Goal: Information Seeking & Learning: Learn about a topic

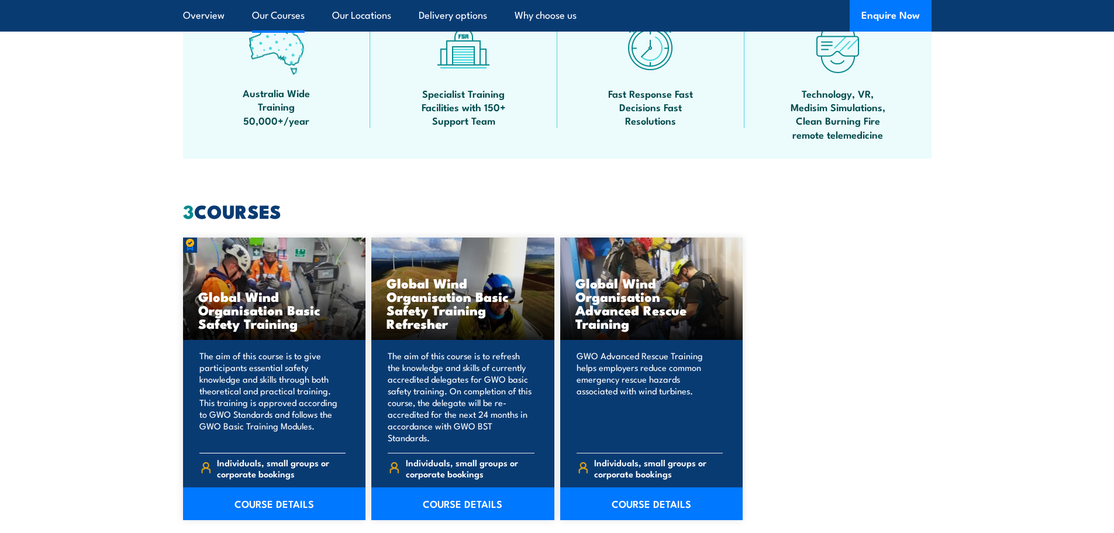
scroll to position [1052, 0]
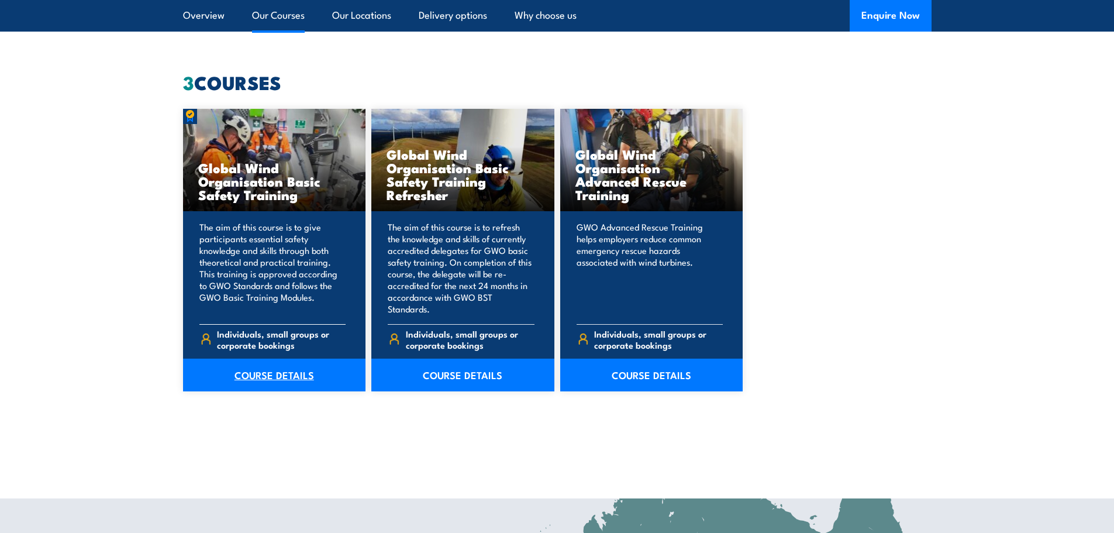
click at [291, 367] on link "COURSE DETAILS" at bounding box center [274, 374] width 183 height 33
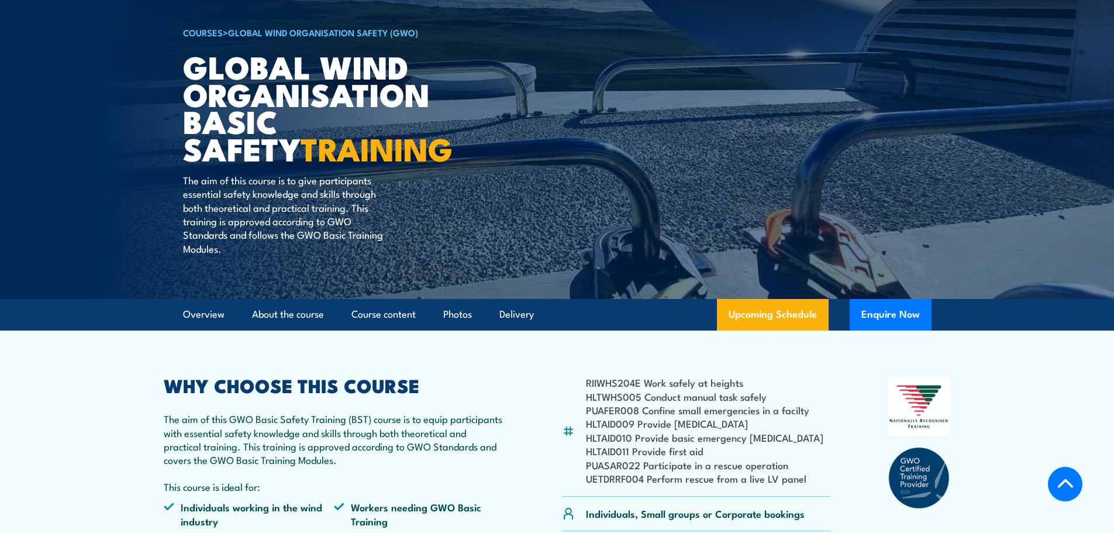
scroll to position [234, 0]
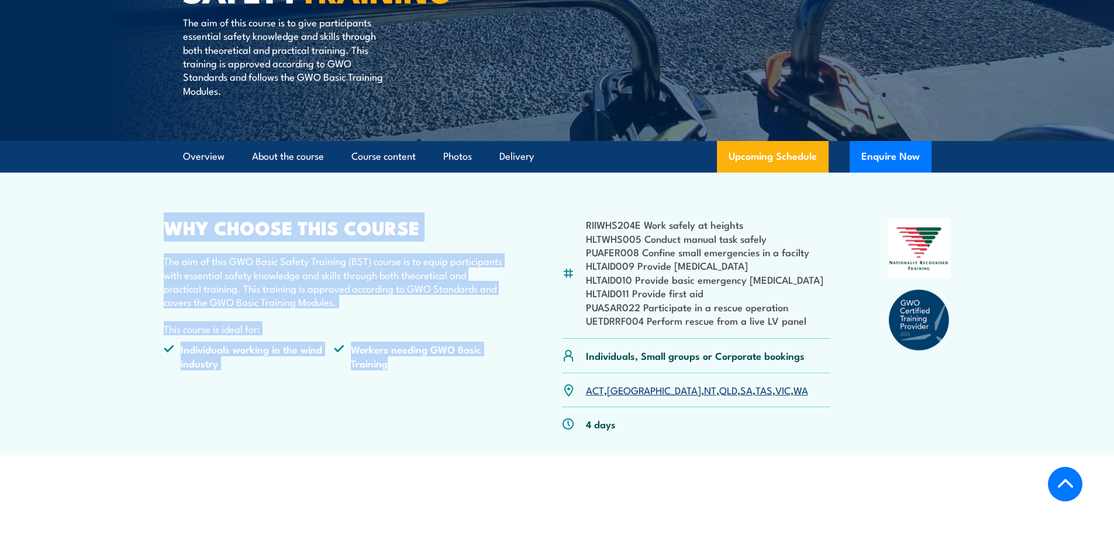
drag, startPoint x: 522, startPoint y: 382, endPoint x: 141, endPoint y: 217, distance: 415.5
click at [141, 217] on section "RIIWHS204E Work safely at heights HLTWHS005 Conduct manual task safely PUAFER00…" at bounding box center [557, 313] width 1114 height 282
click at [136, 234] on section "RIIWHS204E Work safely at heights HLTWHS005 Conduct manual task safely PUAFER00…" at bounding box center [557, 313] width 1114 height 282
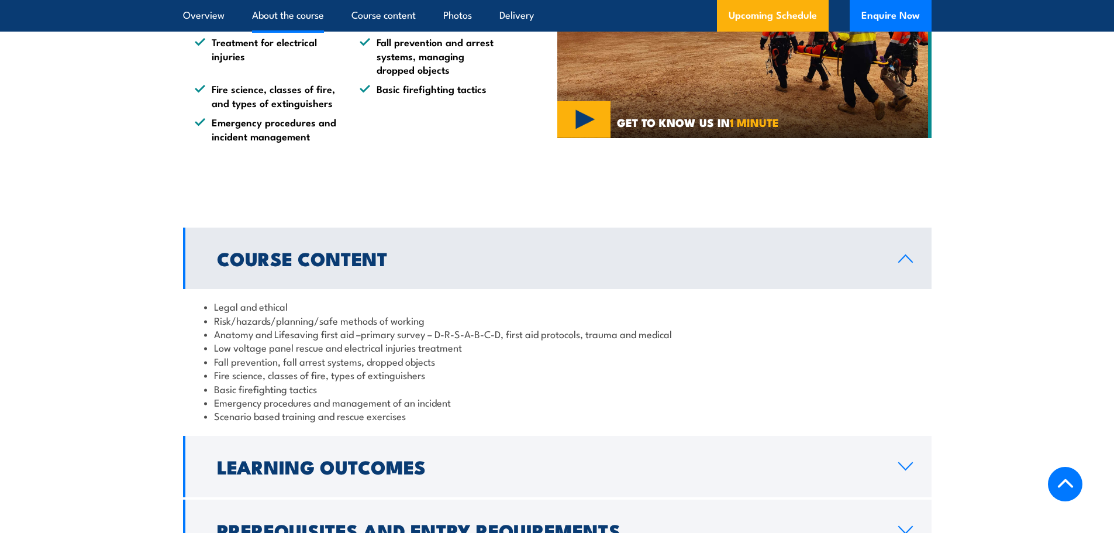
scroll to position [877, 0]
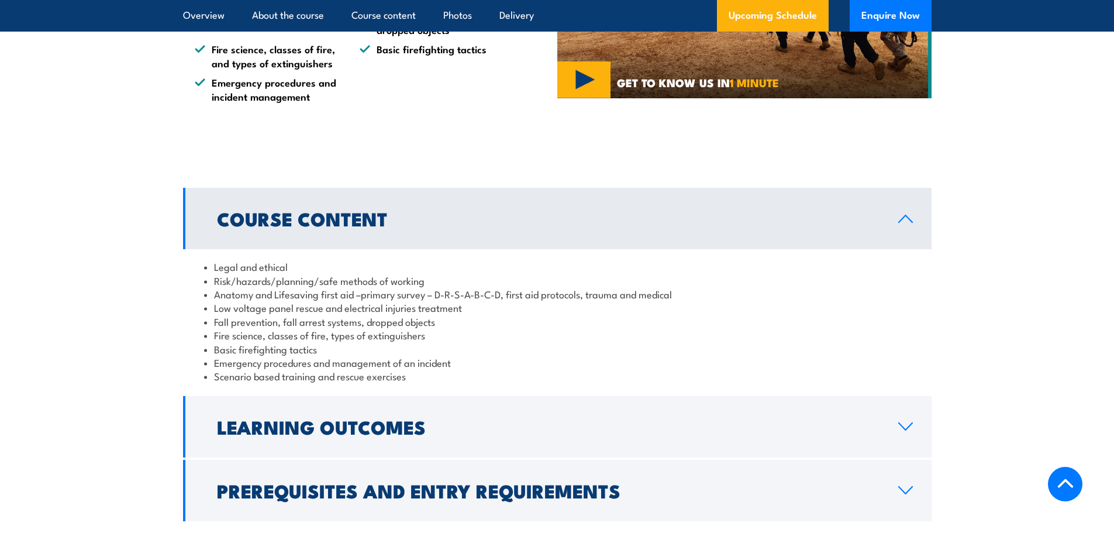
click at [900, 224] on link "Course Content" at bounding box center [557, 218] width 748 height 61
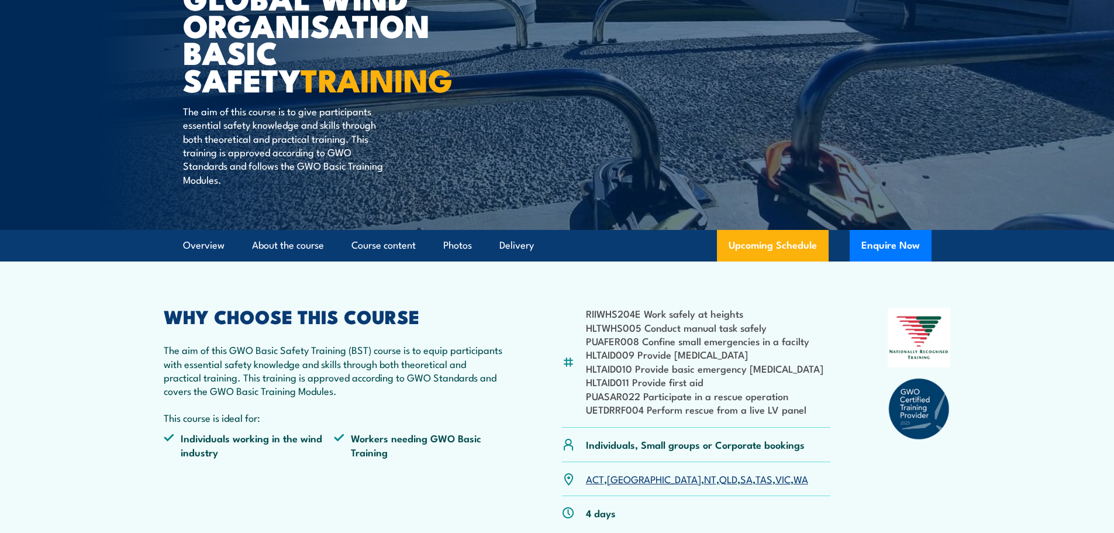
scroll to position [0, 0]
